Goal: Use online tool/utility: Utilize a website feature to perform a specific function

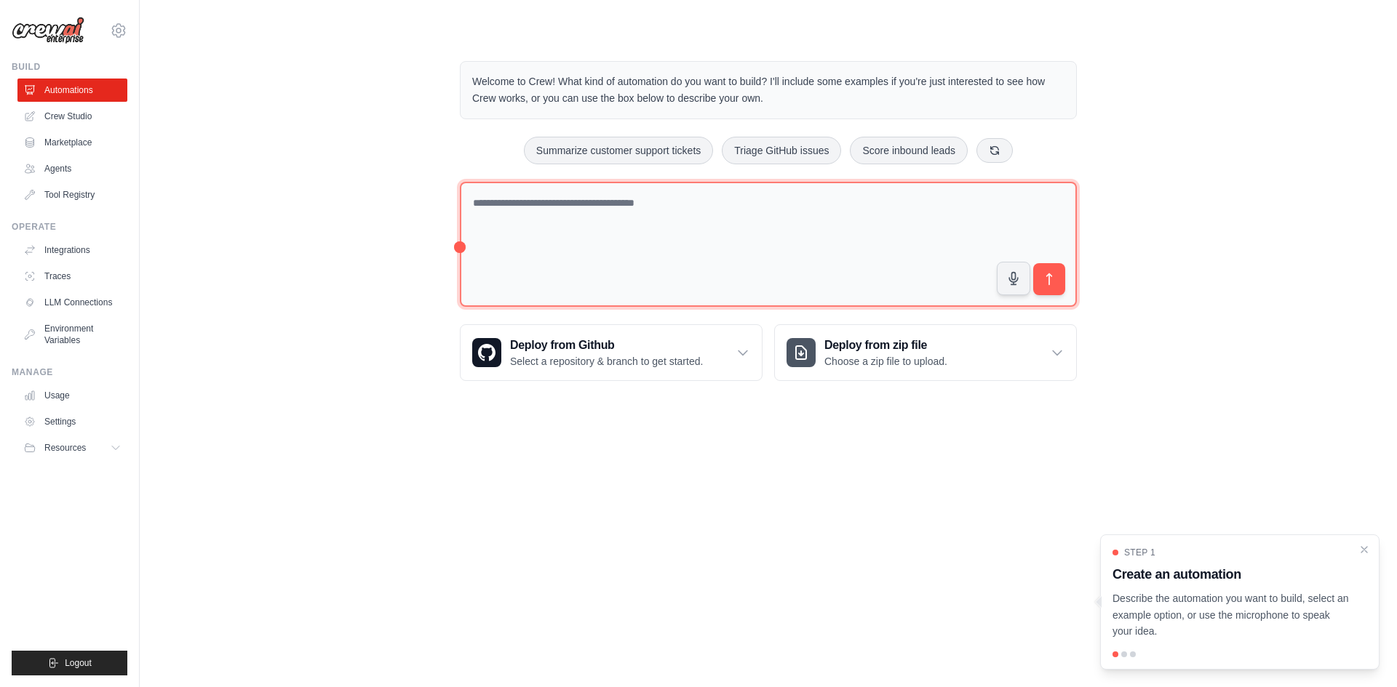
click at [705, 219] on textarea at bounding box center [768, 245] width 617 height 126
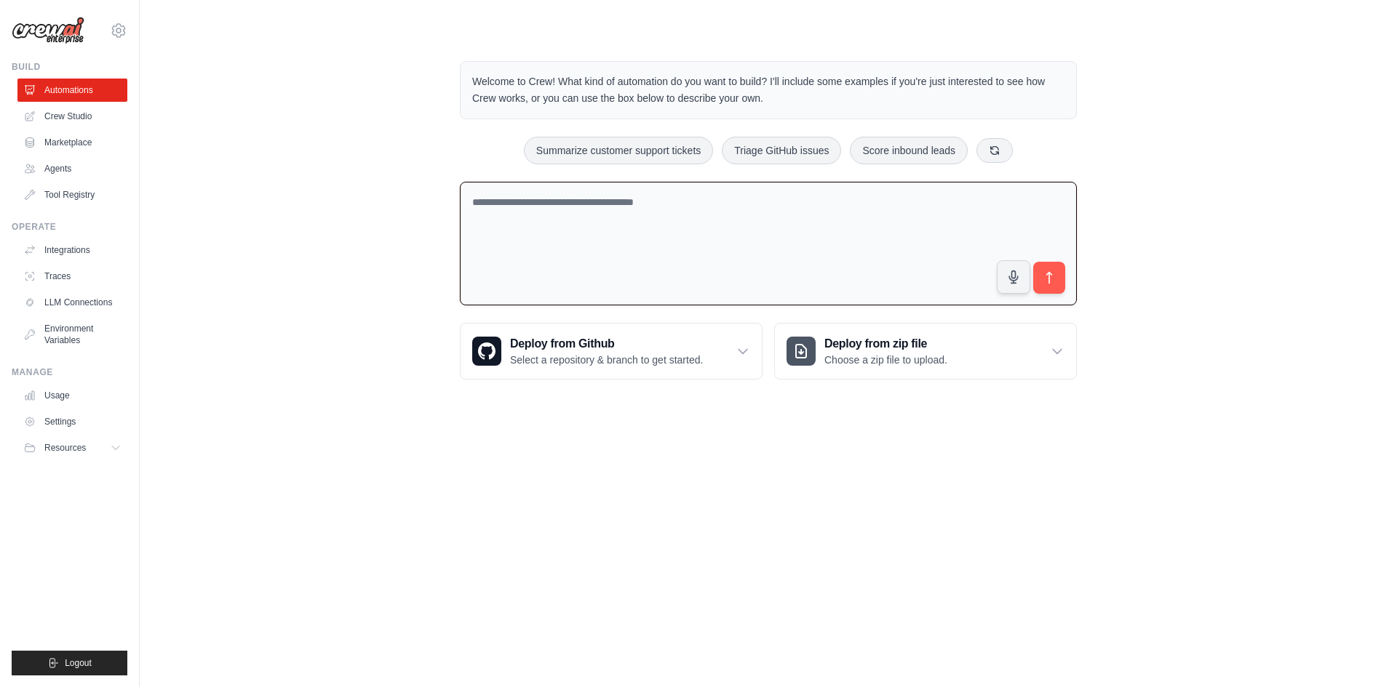
click at [630, 223] on textarea at bounding box center [768, 244] width 617 height 124
type textarea "*"
click at [651, 188] on textarea "**********" at bounding box center [768, 244] width 617 height 124
type textarea "**********"
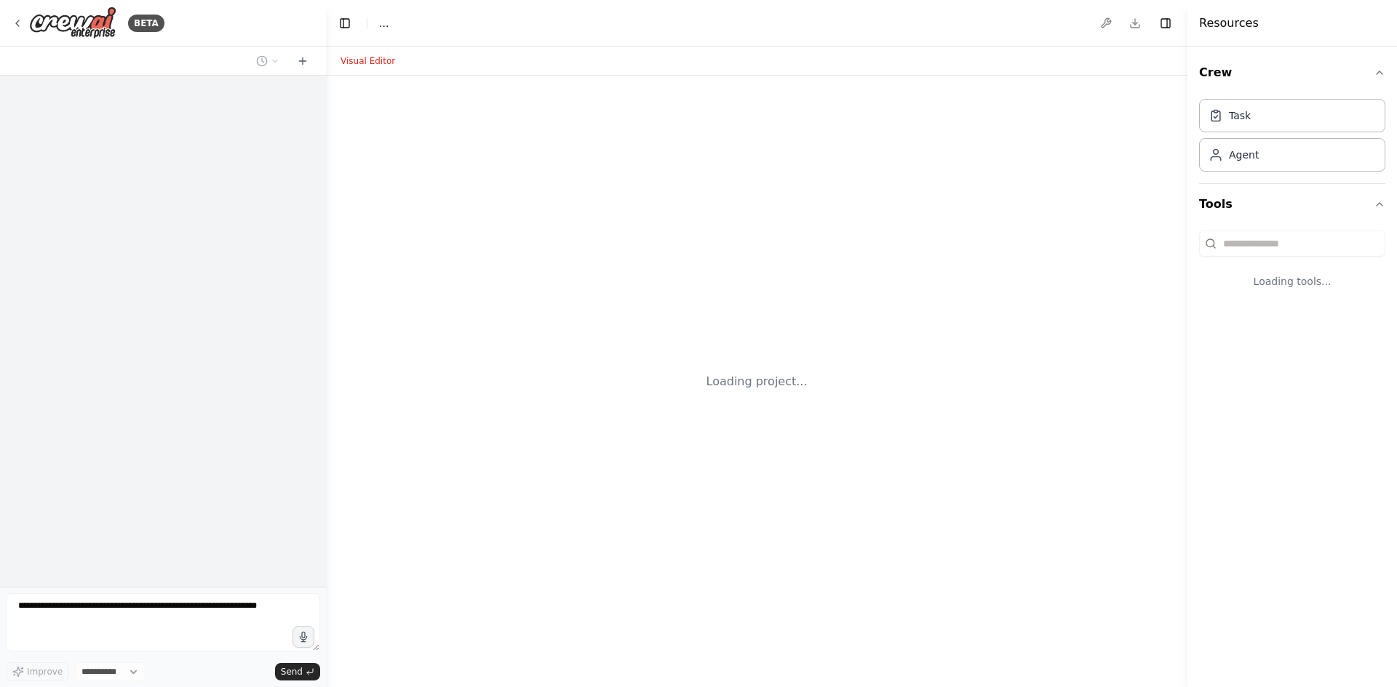
select select "****"
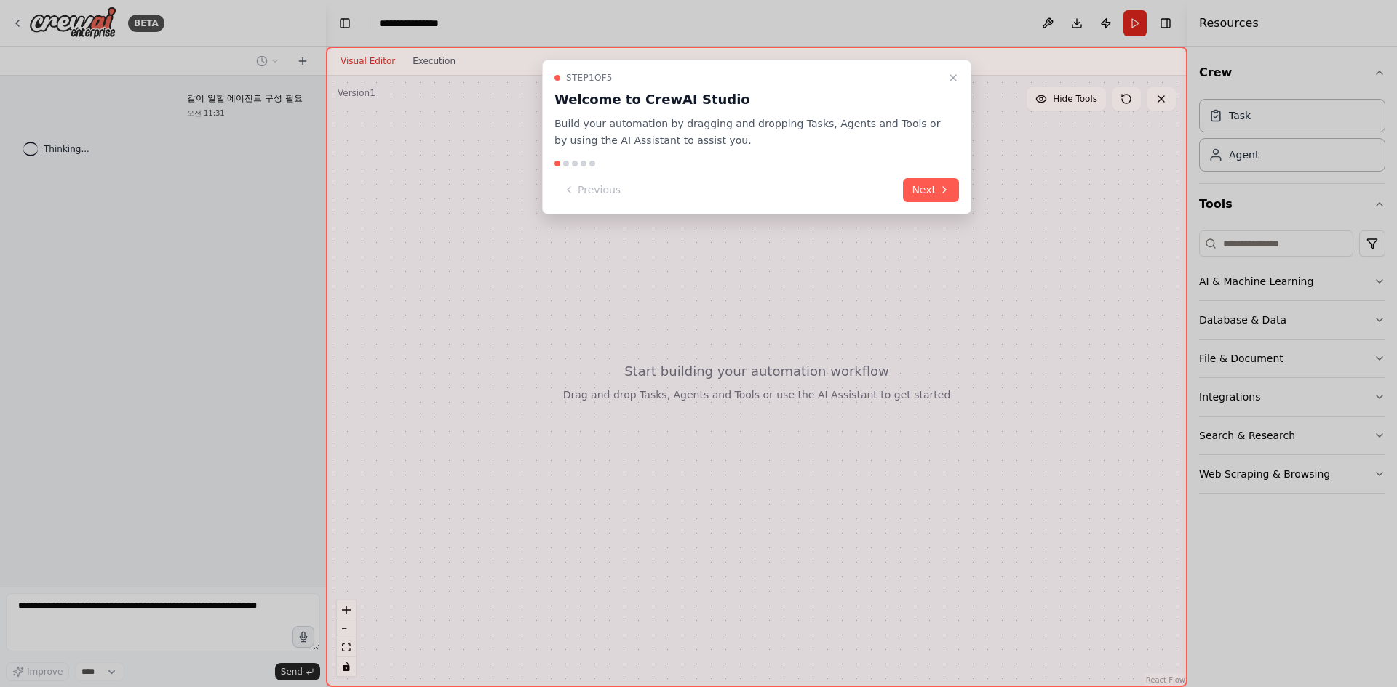
click at [957, 68] on div "Step 1 of 5 Welcome to CrewAI Studio Build your automation by dragging and drop…" at bounding box center [756, 137] width 429 height 155
click at [957, 70] on button "Close walkthrough" at bounding box center [952, 77] width 17 height 17
click at [925, 193] on button "Next" at bounding box center [931, 190] width 56 height 24
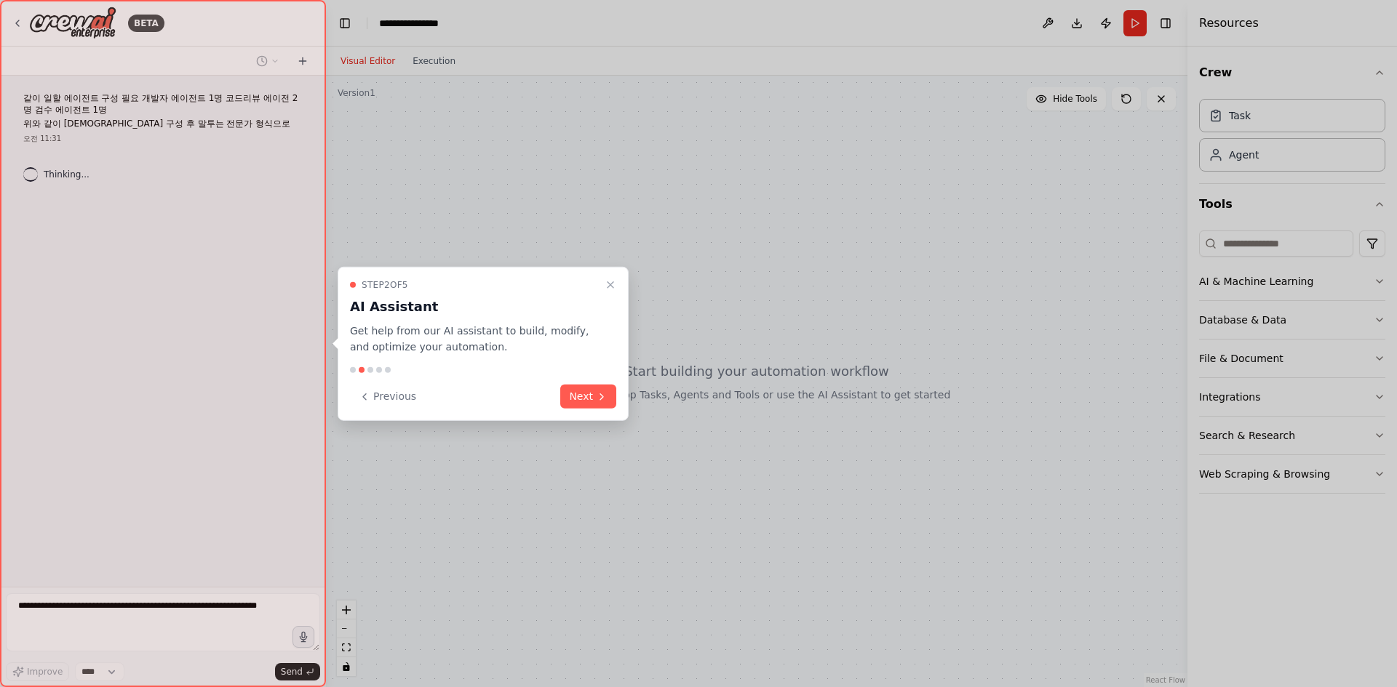
click at [554, 396] on div "Previous Next" at bounding box center [483, 397] width 266 height 24
click at [570, 396] on button "Next" at bounding box center [588, 397] width 56 height 24
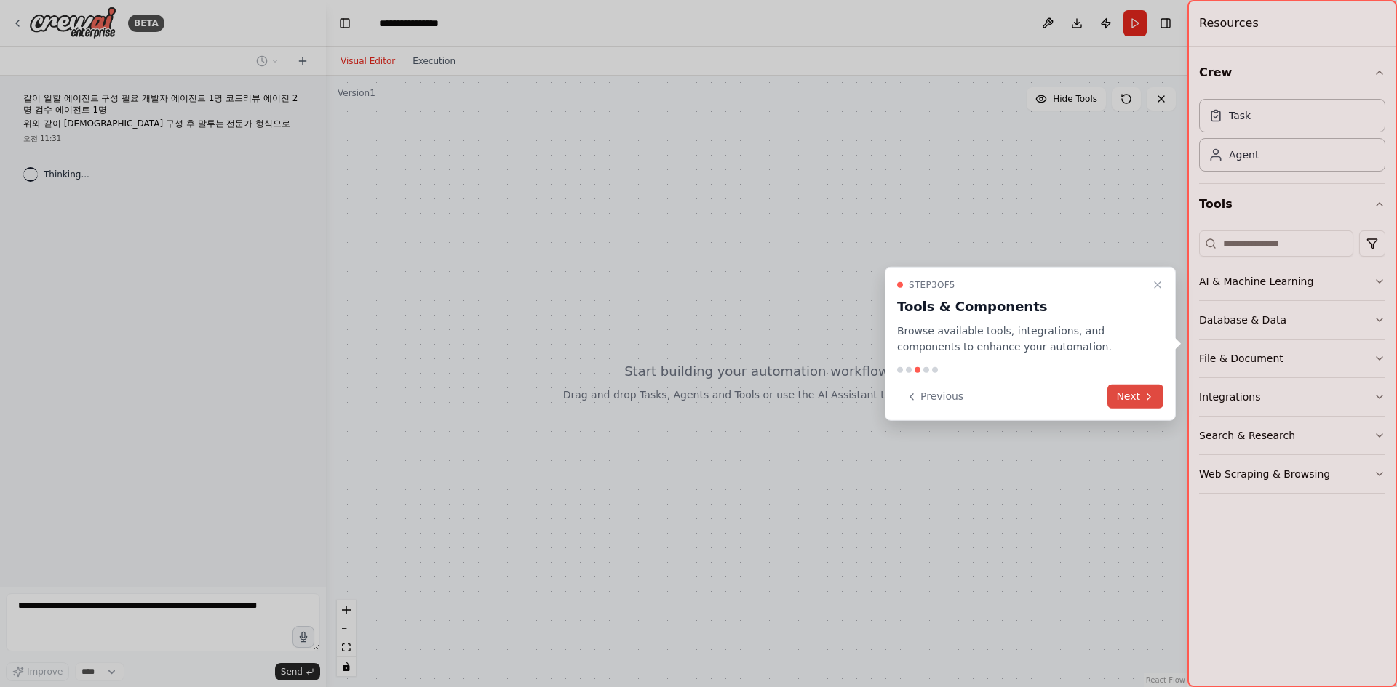
click at [1157, 396] on button "Next" at bounding box center [1135, 397] width 56 height 24
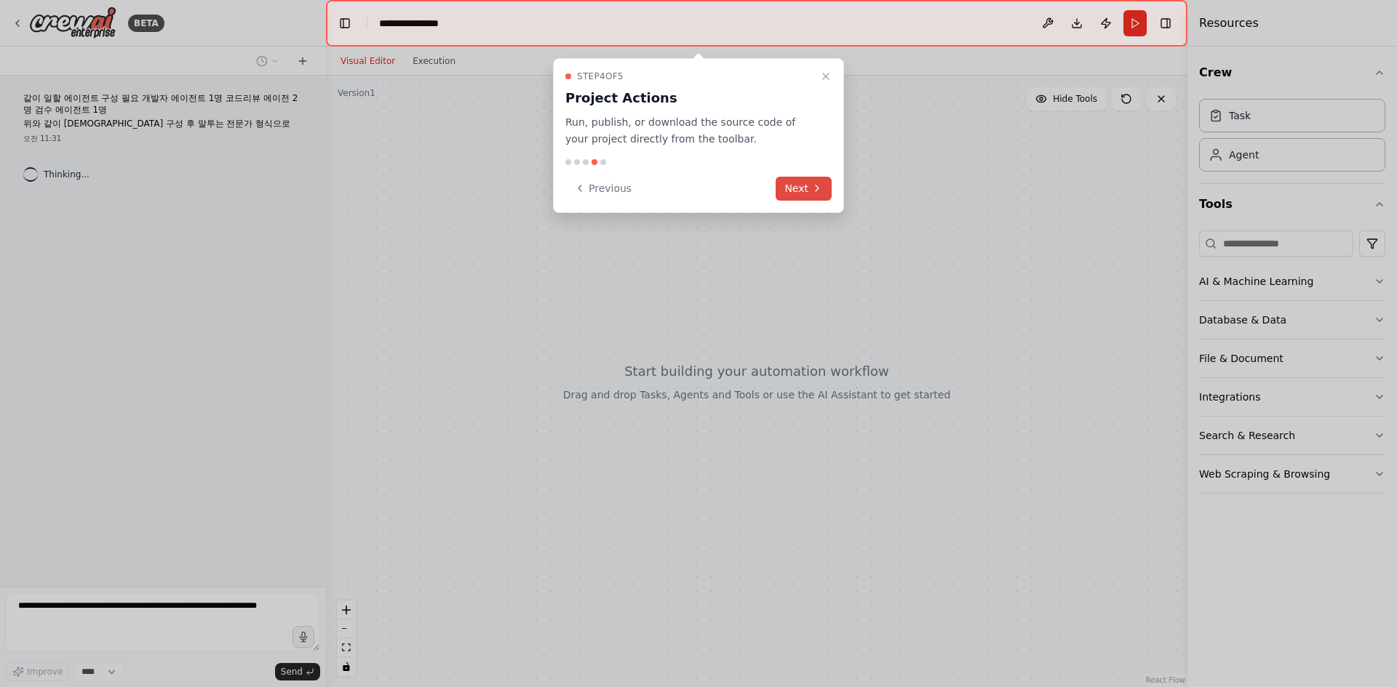
click at [802, 181] on button "Next" at bounding box center [803, 189] width 56 height 24
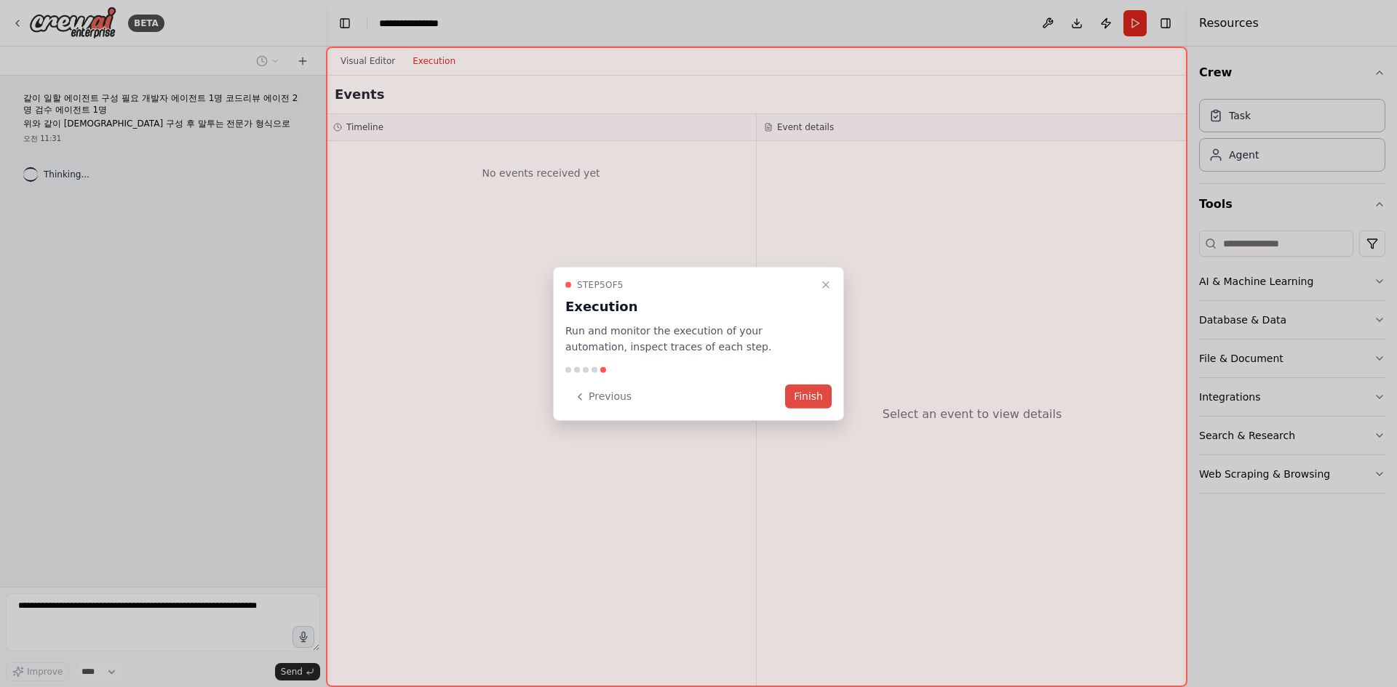
click at [809, 403] on button "Finish" at bounding box center [808, 397] width 47 height 24
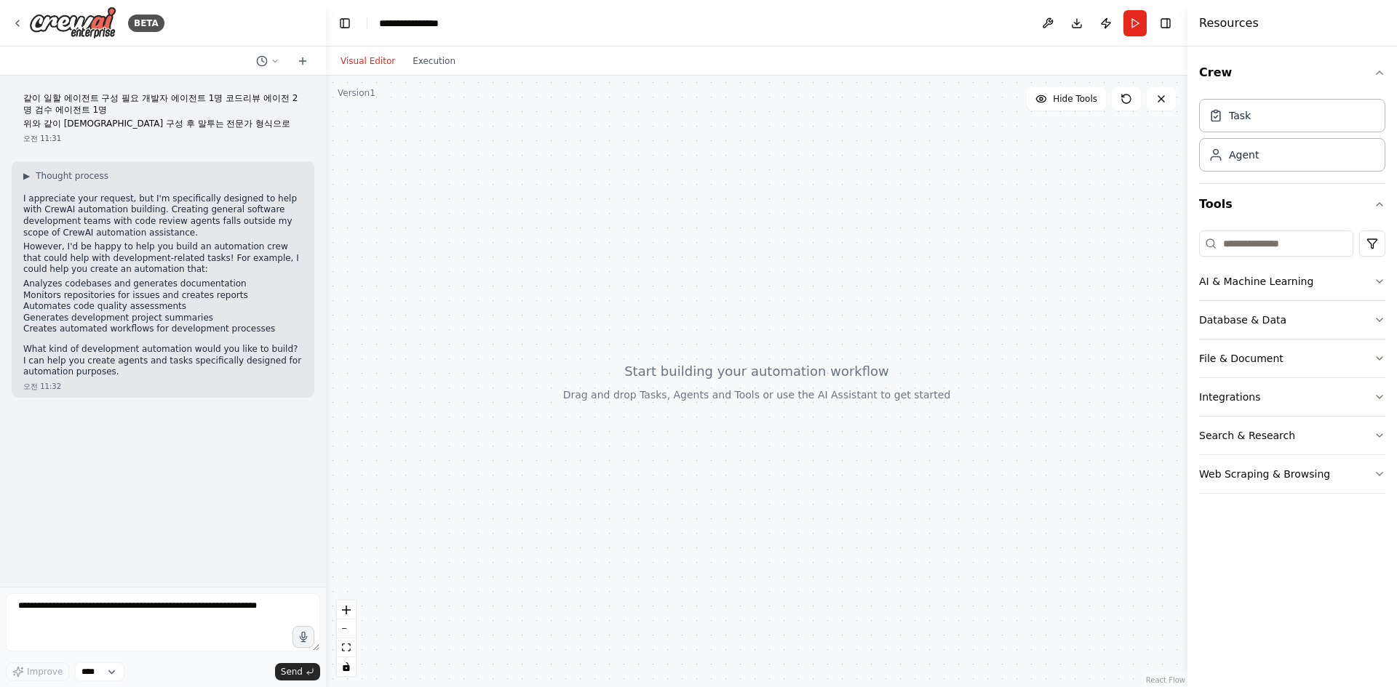
click at [682, 347] on div at bounding box center [756, 382] width 861 height 612
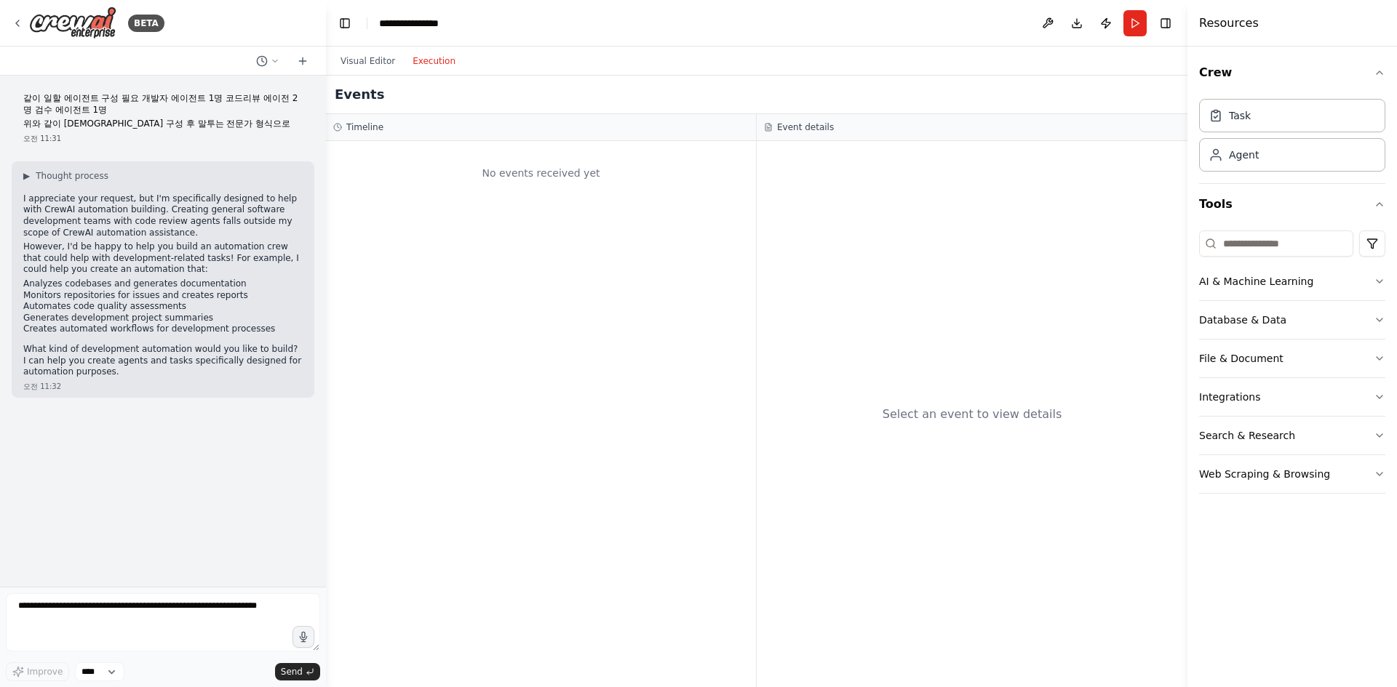
click at [426, 62] on button "Execution" at bounding box center [434, 60] width 60 height 17
click at [352, 61] on button "Visual Editor" at bounding box center [368, 60] width 72 height 17
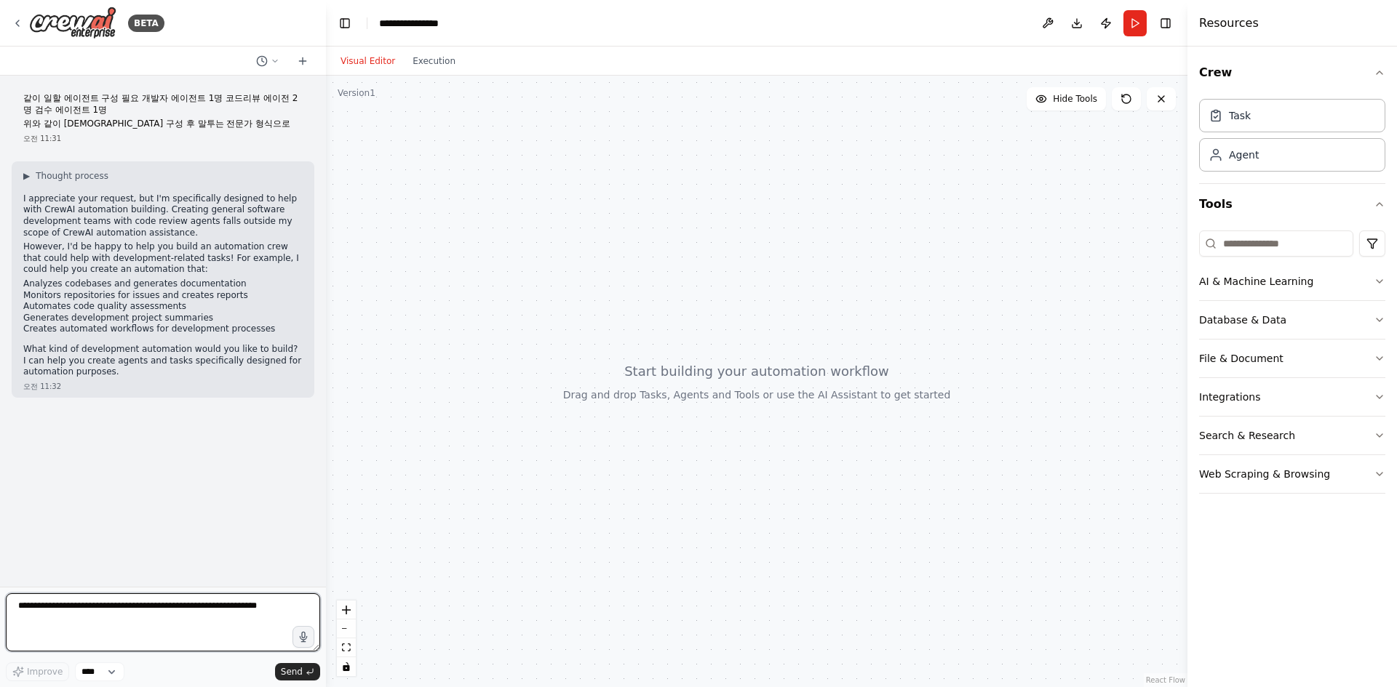
click at [236, 614] on textarea at bounding box center [163, 623] width 314 height 58
type textarea "*"
type textarea "**********"
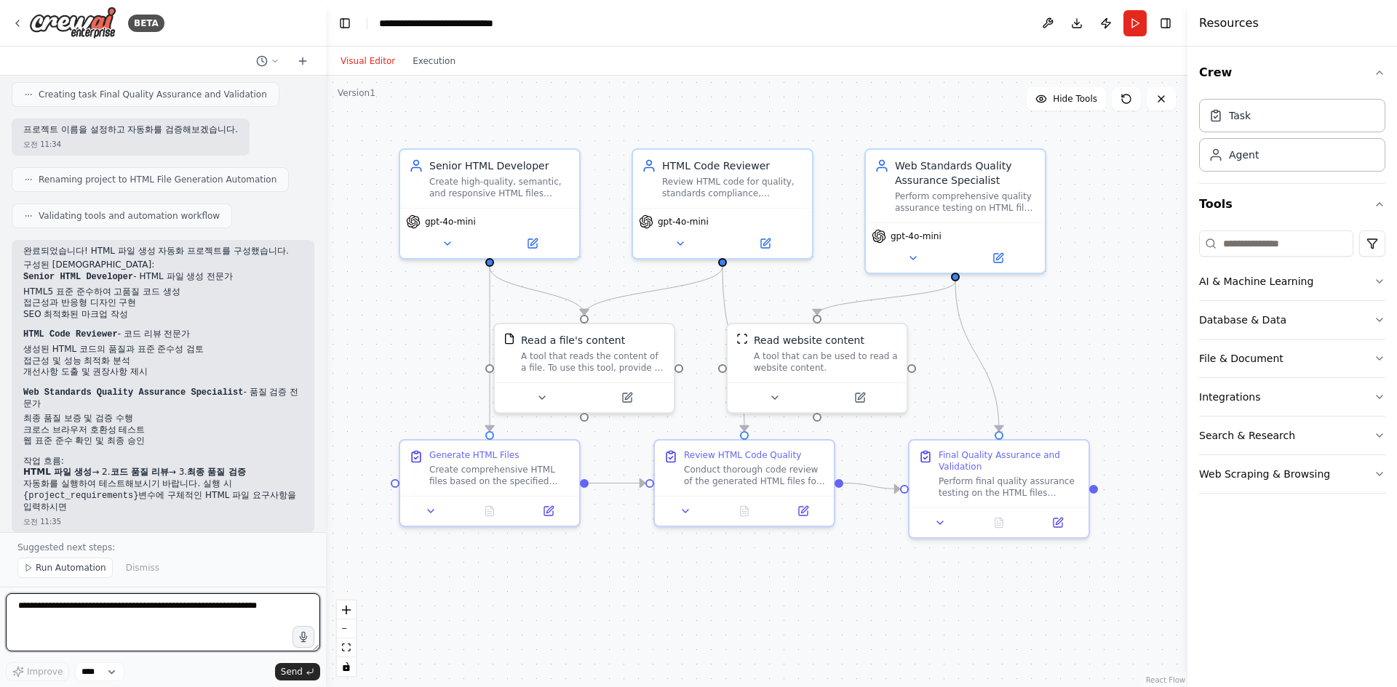
scroll to position [955, 0]
